Goal: Information Seeking & Learning: Learn about a topic

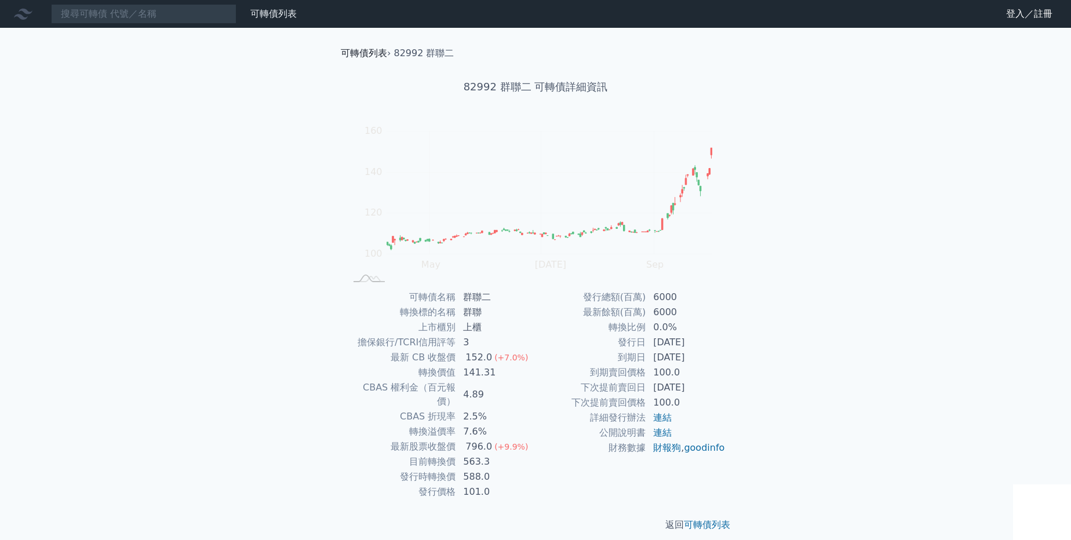
click at [378, 53] on link "可轉債列表" at bounding box center [364, 53] width 46 height 11
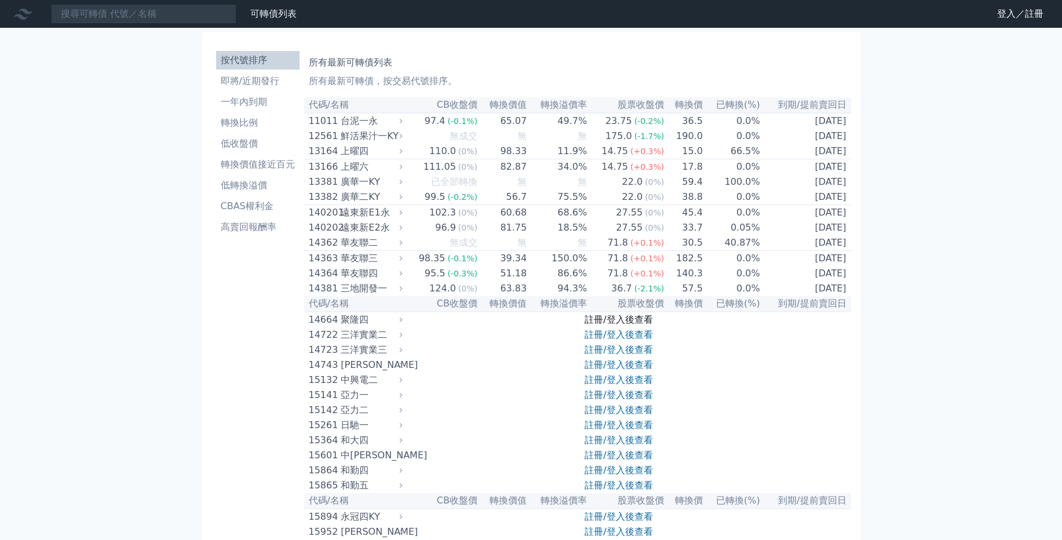
click at [593, 325] on link "註冊/登入後查看" at bounding box center [619, 319] width 68 height 11
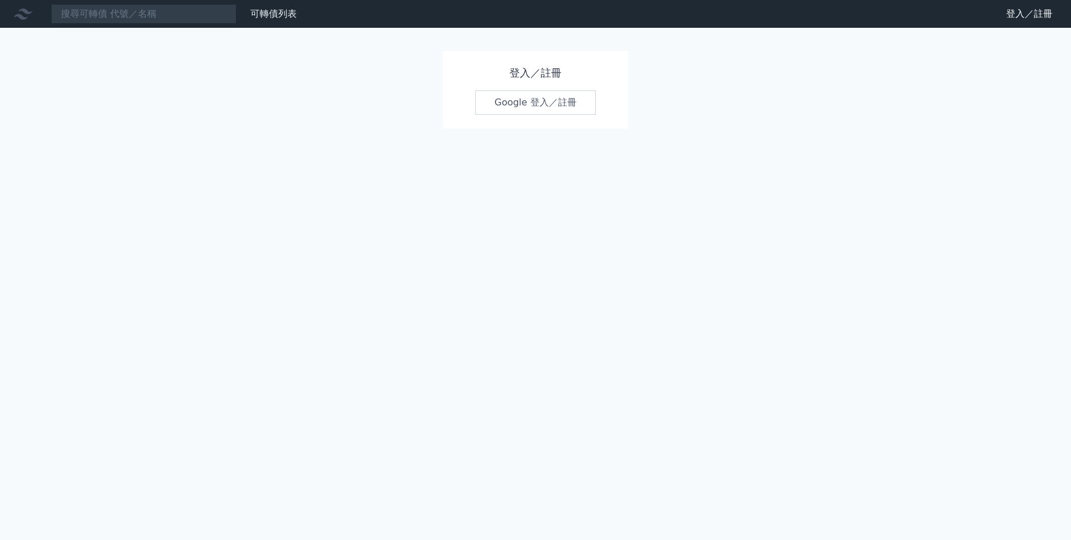
click at [494, 97] on link "Google 登入／註冊" at bounding box center [535, 102] width 120 height 24
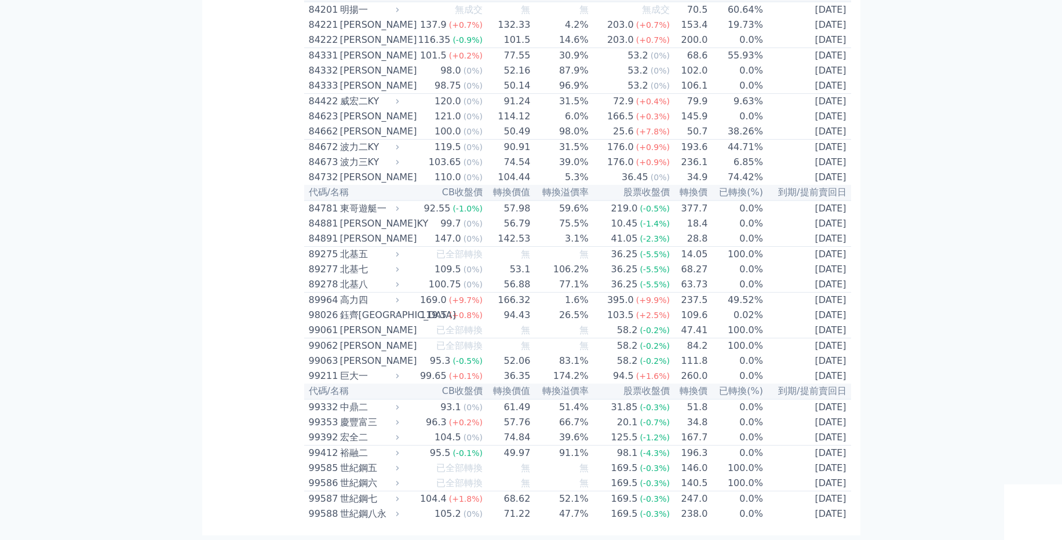
scroll to position [6681, 0]
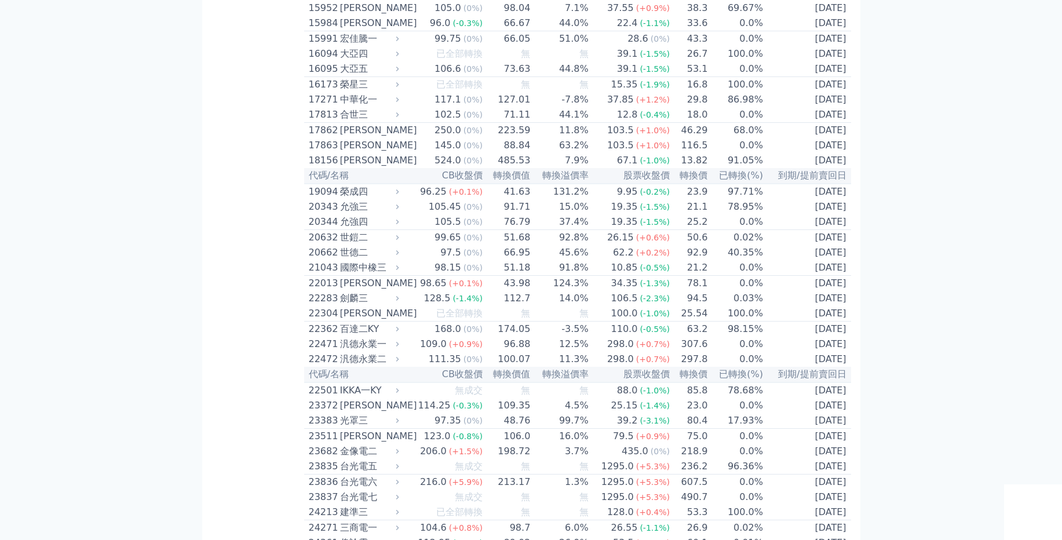
scroll to position [0, 0]
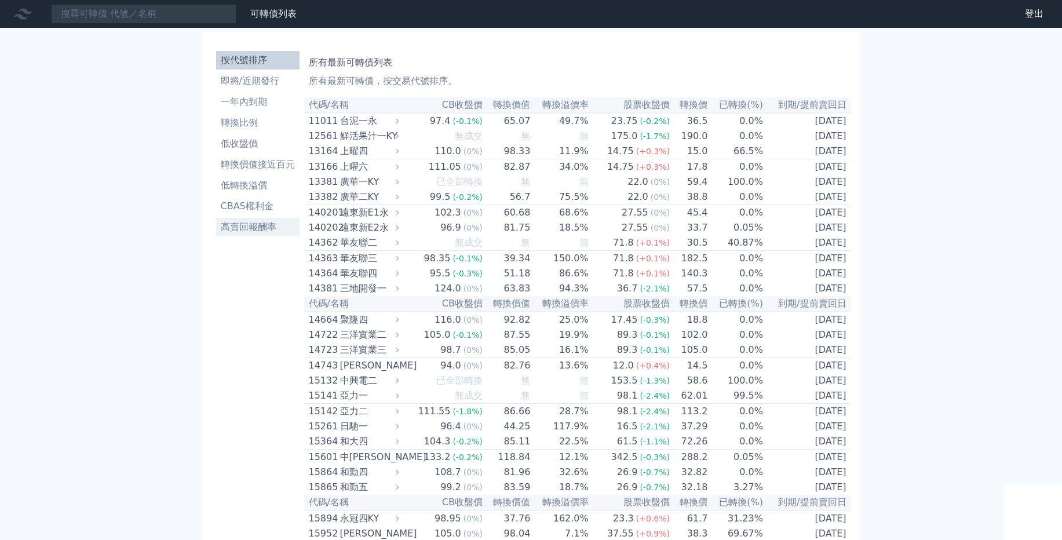
click at [260, 232] on li "高賣回報酬率" at bounding box center [257, 227] width 83 height 14
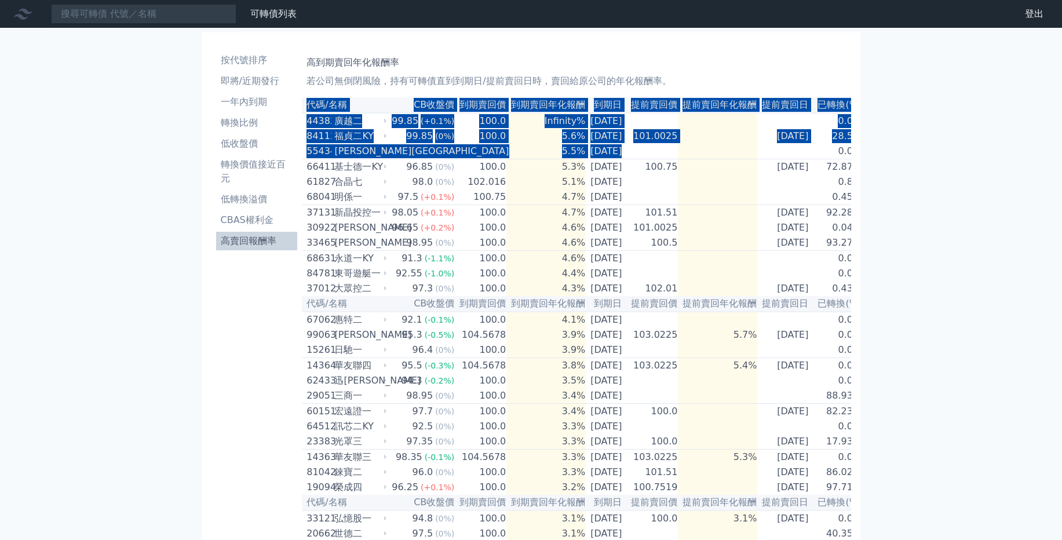
scroll to position [0, 13]
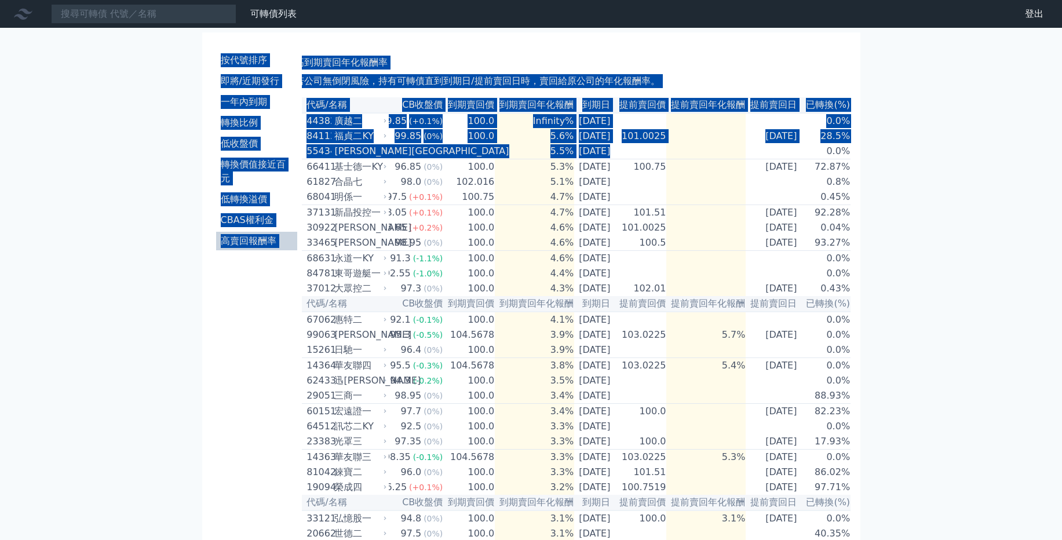
drag, startPoint x: 711, startPoint y: 147, endPoint x: 1070, endPoint y: 163, distance: 359.0
click at [1061, 163] on html "可轉債列表 財務數據 可轉債列表 財務數據 登出 登出 按代號排序 即將/近期發行 一年內到期 轉換比例 低收盤價 轉換價值接近百元" at bounding box center [531, 486] width 1062 height 972
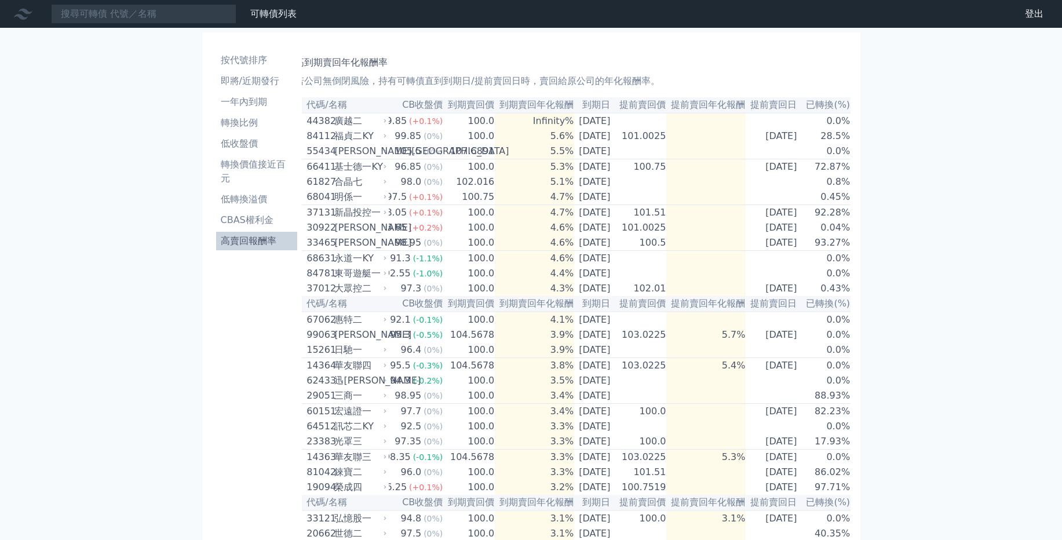
click at [940, 173] on div "可轉債列表 財務數據 可轉債列表 財務數據 登出 登出 按代號排序 即將/近期發行 一年內到期 轉換比例 低收盤價 轉換價值接近百元 低轉換溢價" at bounding box center [531, 486] width 1062 height 972
click at [231, 180] on li "轉換價值接近百元" at bounding box center [257, 172] width 82 height 28
